Goal: Task Accomplishment & Management: Use online tool/utility

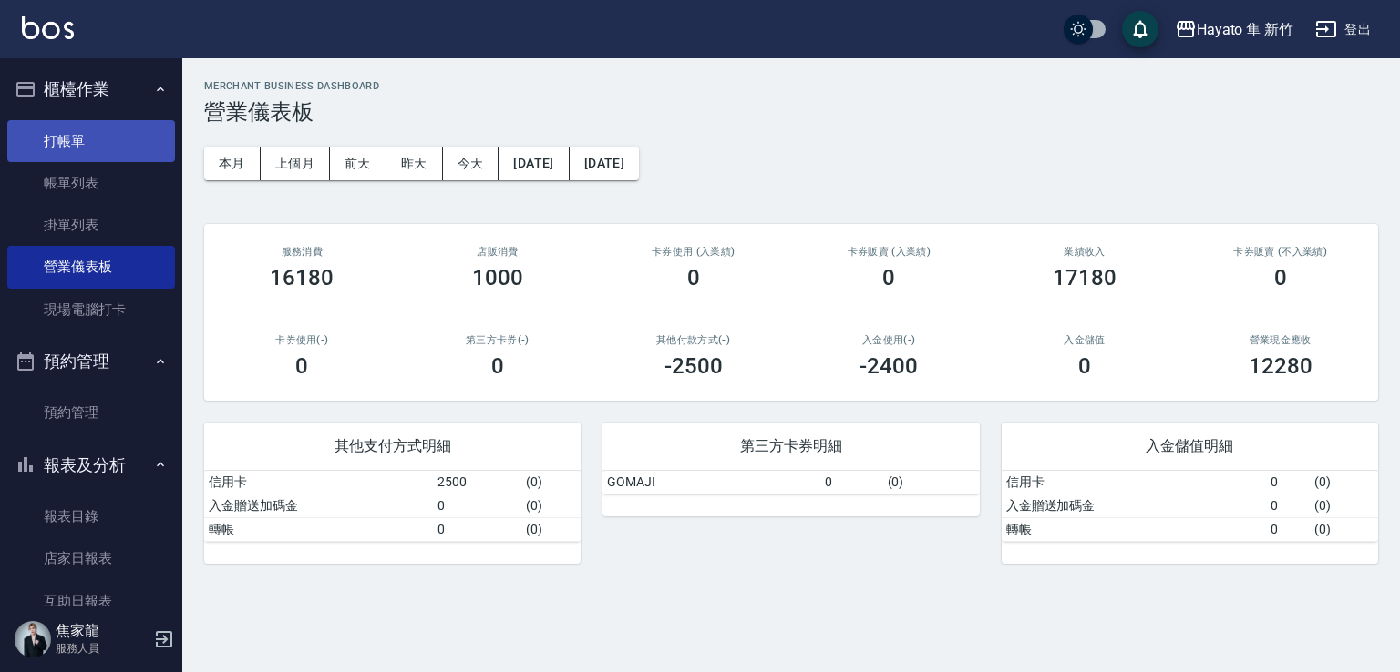
click at [118, 132] on link "打帳單" at bounding box center [91, 141] width 168 height 42
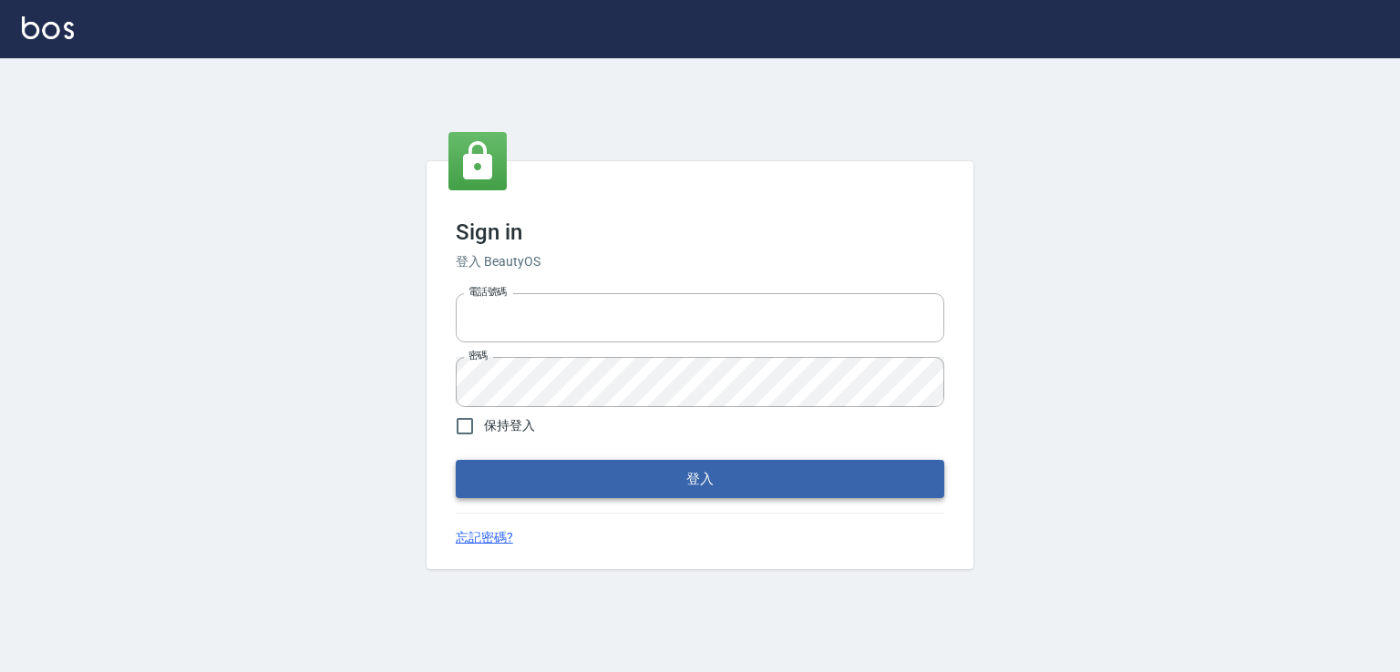
type input "0978801963"
click at [675, 470] on button "登入" at bounding box center [700, 479] width 488 height 38
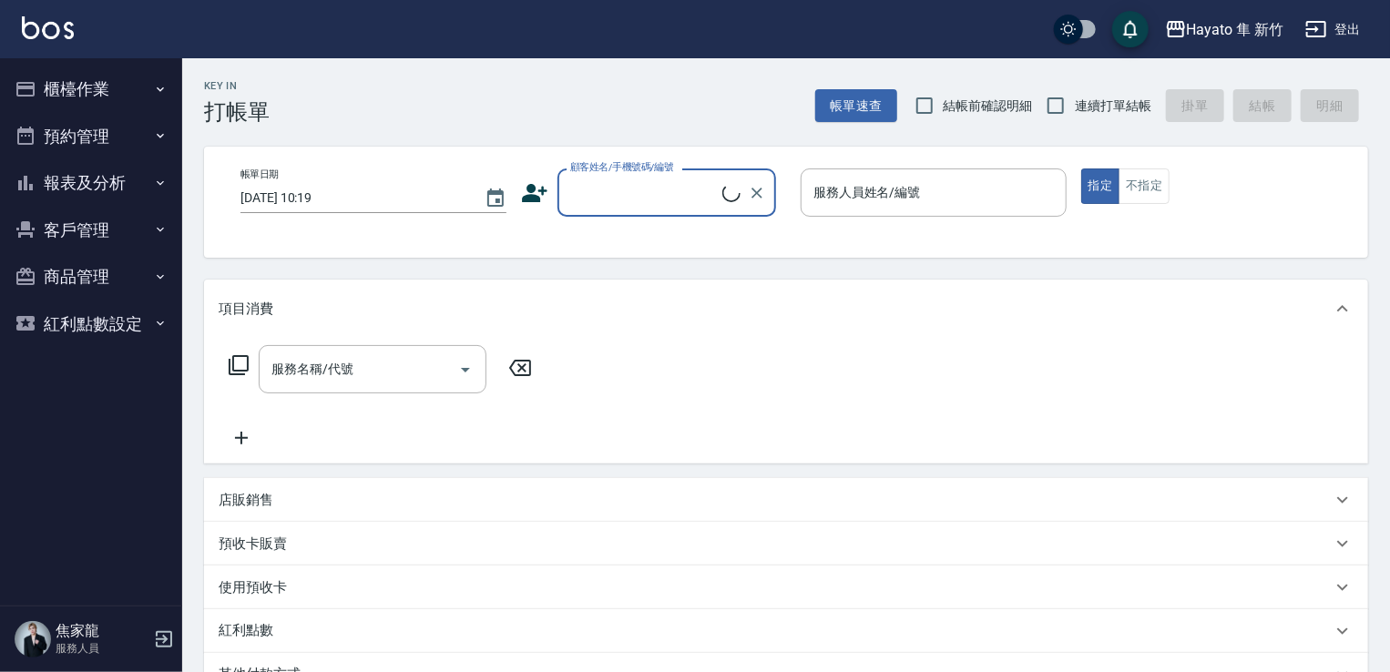
click at [135, 105] on button "櫃檯作業" at bounding box center [91, 89] width 168 height 47
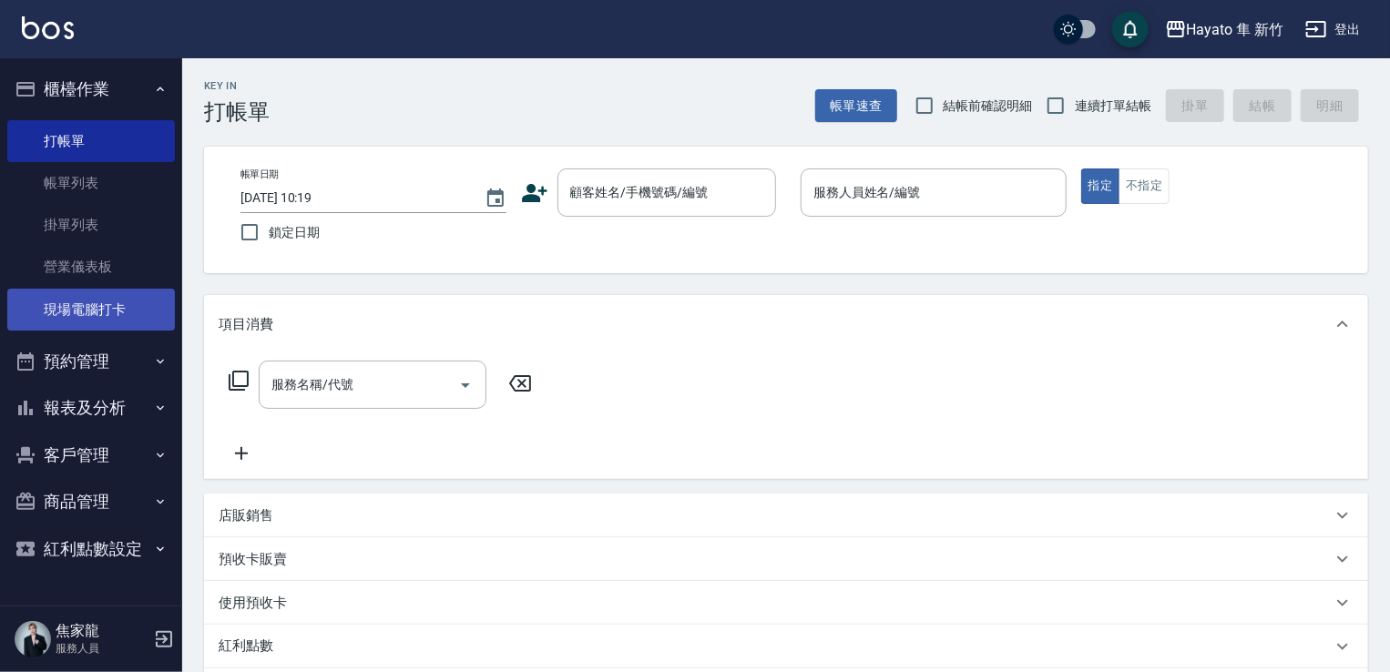
click at [116, 314] on link "現場電腦打卡" at bounding box center [91, 310] width 168 height 42
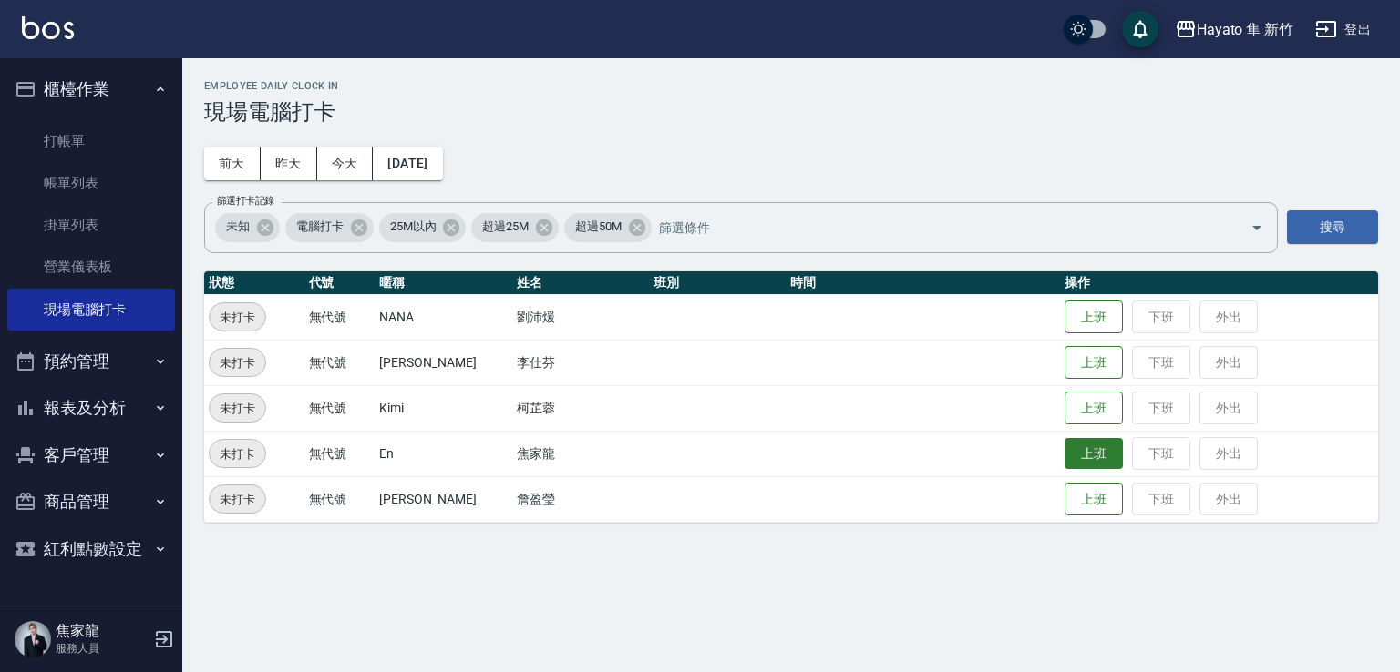
click at [1064, 460] on button "上班" at bounding box center [1093, 454] width 58 height 32
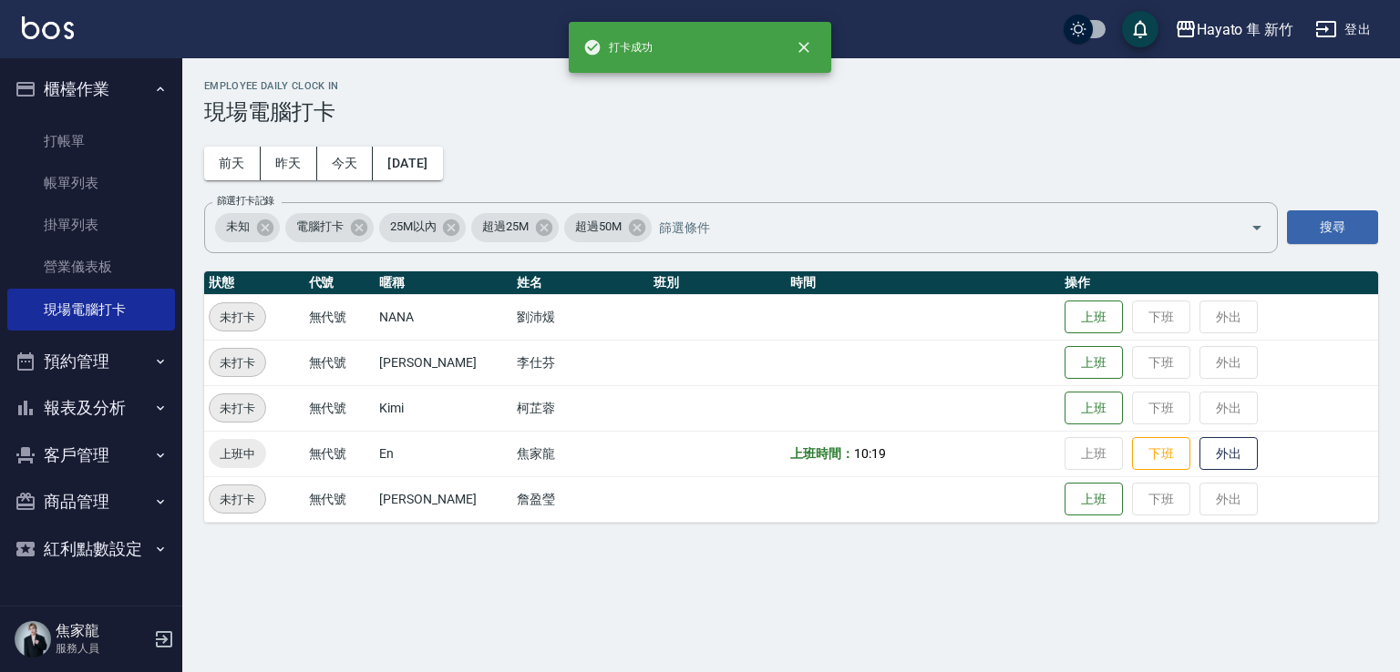
click at [1088, 515] on button "上班" at bounding box center [1093, 500] width 58 height 34
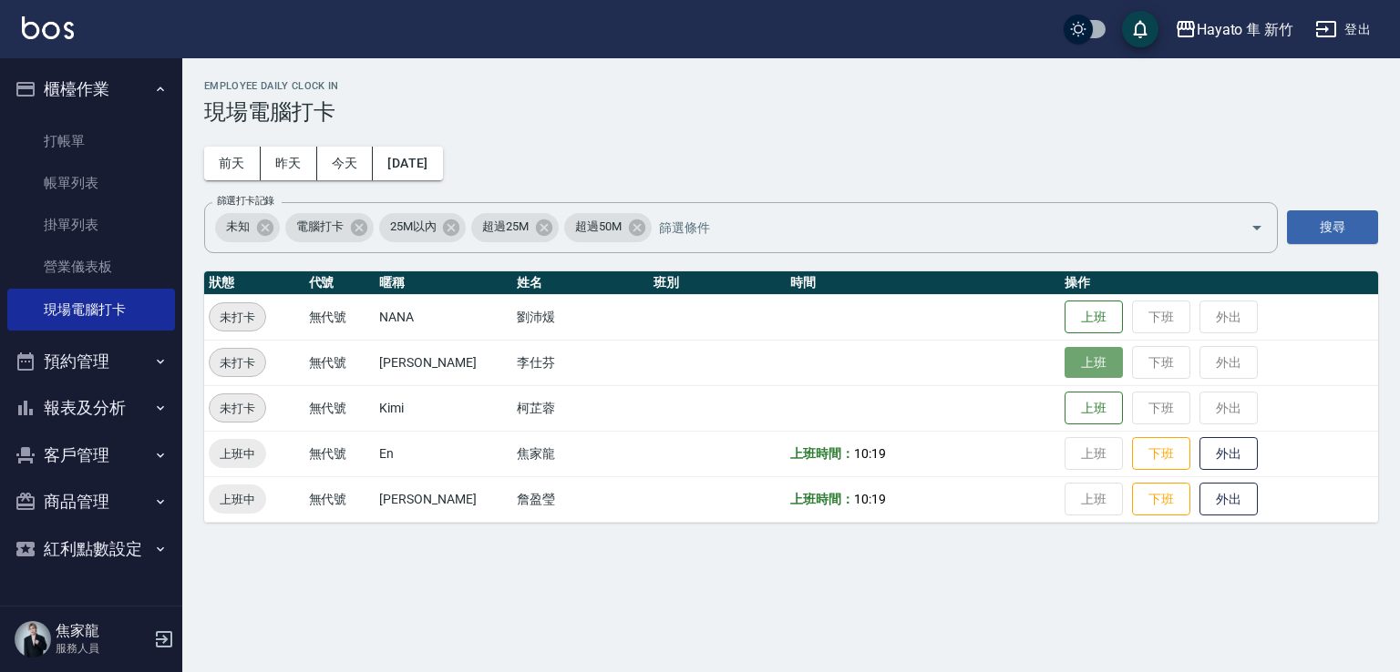
click at [1082, 365] on button "上班" at bounding box center [1093, 363] width 58 height 32
